Goal: Navigation & Orientation: Find specific page/section

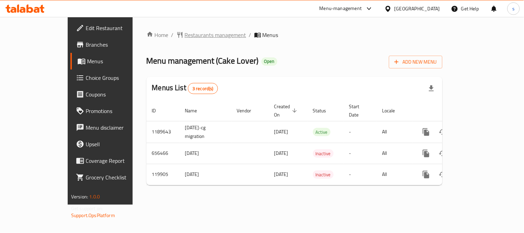
click at [185, 36] on span "Restaurants management" at bounding box center [215, 35] width 61 height 8
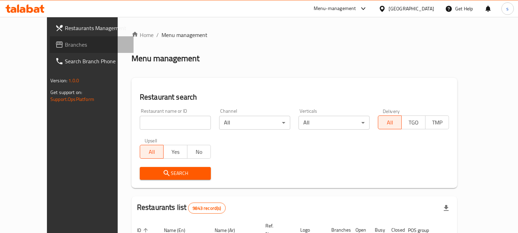
click at [50, 50] on link "Branches" at bounding box center [92, 44] width 84 height 17
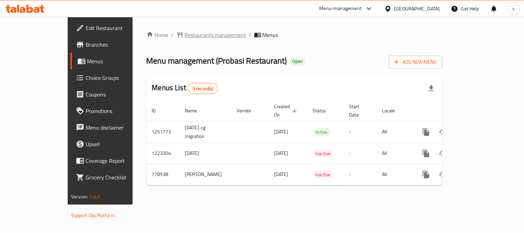
click at [185, 36] on span "Restaurants management" at bounding box center [215, 35] width 61 height 8
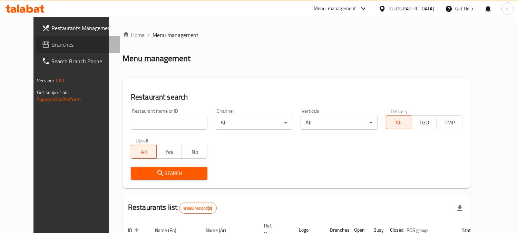
click at [51, 42] on span "Branches" at bounding box center [82, 44] width 63 height 8
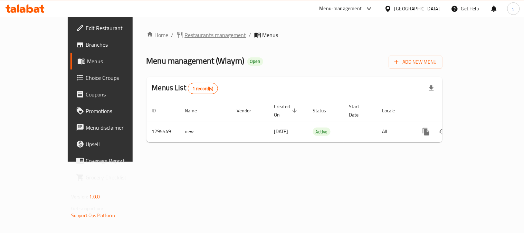
click at [185, 36] on span "Restaurants management" at bounding box center [215, 35] width 61 height 8
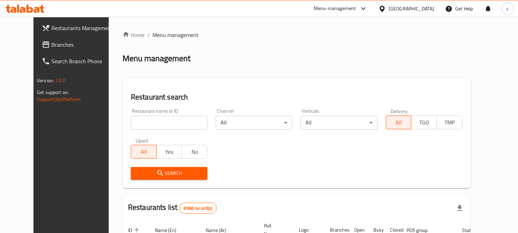
click at [51, 43] on span "Branches" at bounding box center [82, 44] width 63 height 8
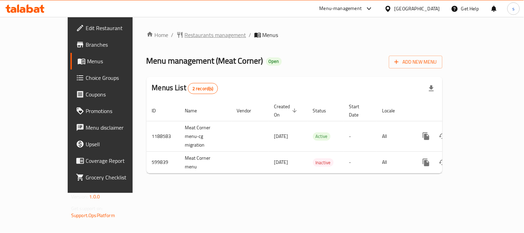
click at [185, 35] on span "Restaurants management" at bounding box center [215, 35] width 61 height 8
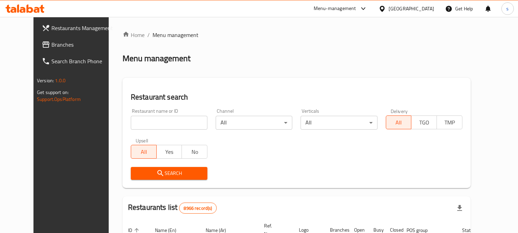
click at [51, 43] on span "Branches" at bounding box center [82, 44] width 63 height 8
